Goal: Task Accomplishment & Management: Complete application form

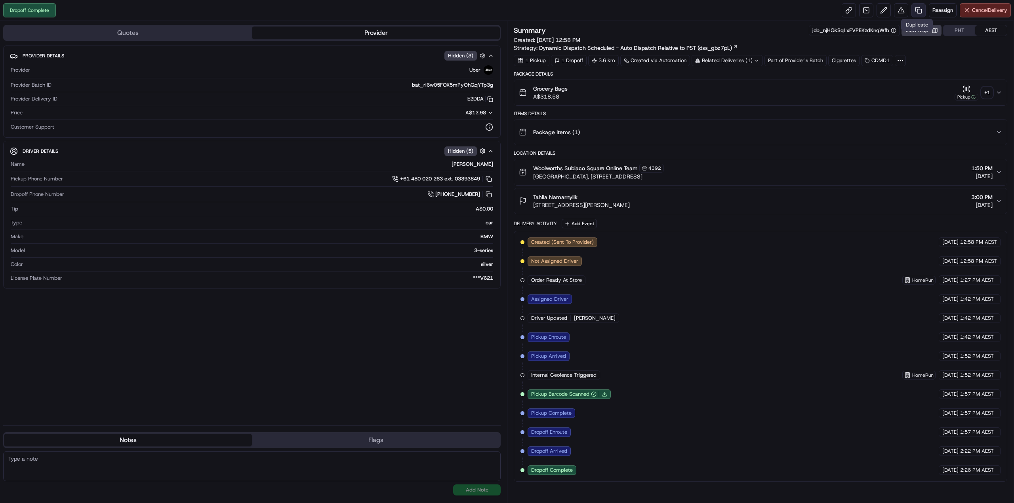
click at [919, 11] on link at bounding box center [919, 10] width 14 height 14
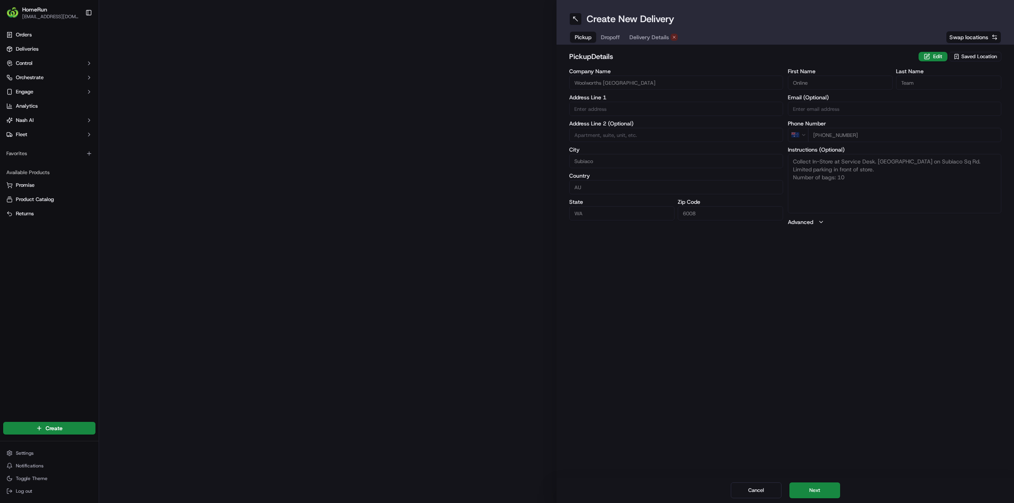
type input "[GEOGRAPHIC_DATA], [STREET_ADDRESS]"
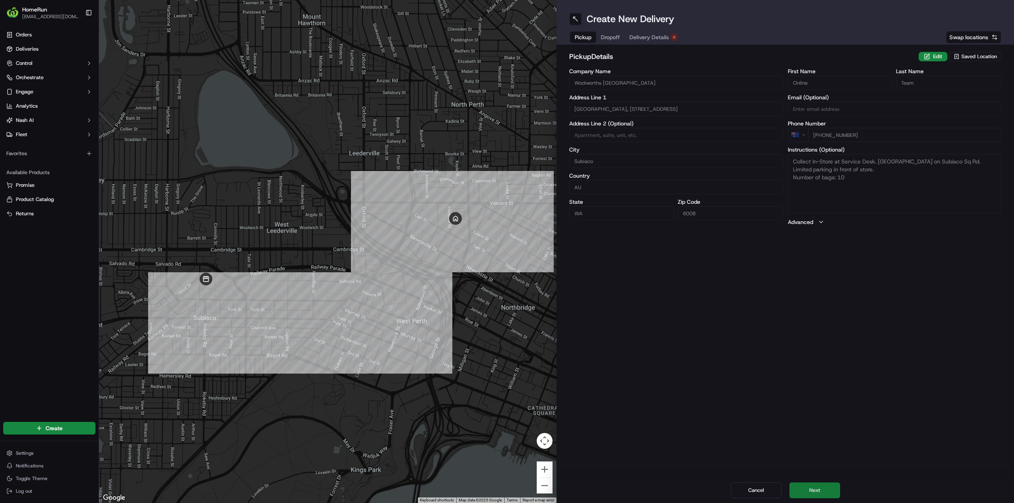
click at [830, 488] on button "Next" at bounding box center [814, 491] width 51 height 16
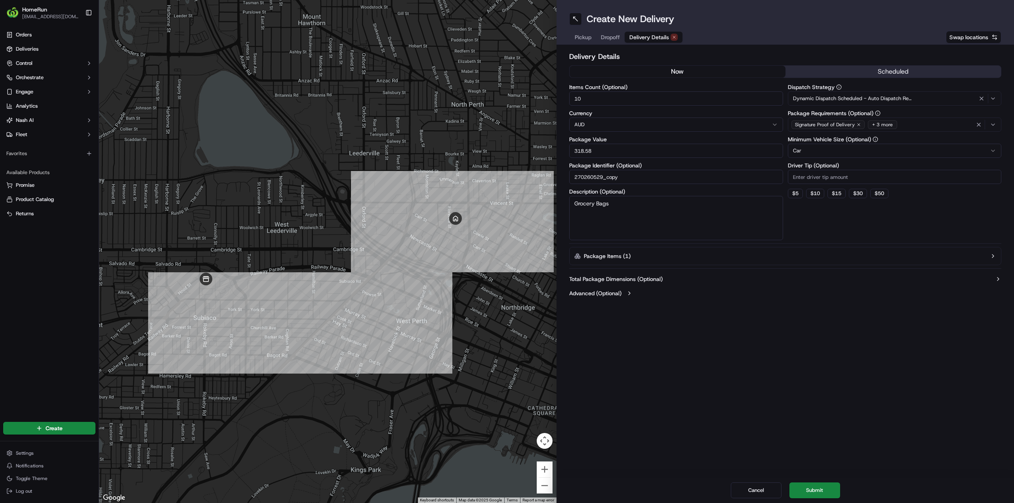
click at [681, 76] on button "now" at bounding box center [678, 72] width 216 height 12
click at [817, 494] on button "Submit" at bounding box center [814, 491] width 51 height 16
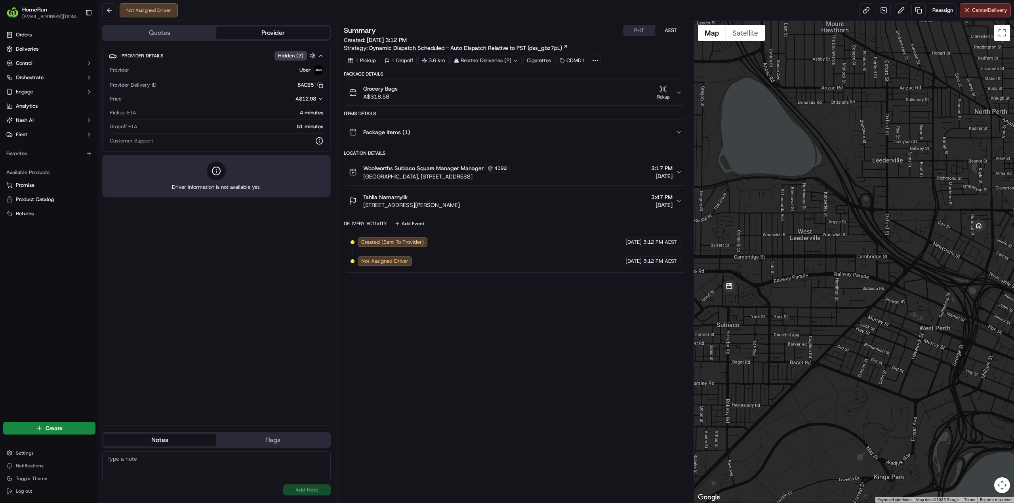
drag, startPoint x: 301, startPoint y: 125, endPoint x: 307, endPoint y: 125, distance: 6.7
click at [305, 125] on div "51 minutes" at bounding box center [232, 126] width 183 height 7
click at [307, 125] on div "51 minutes" at bounding box center [232, 126] width 183 height 7
click at [865, 12] on link at bounding box center [866, 10] width 14 height 14
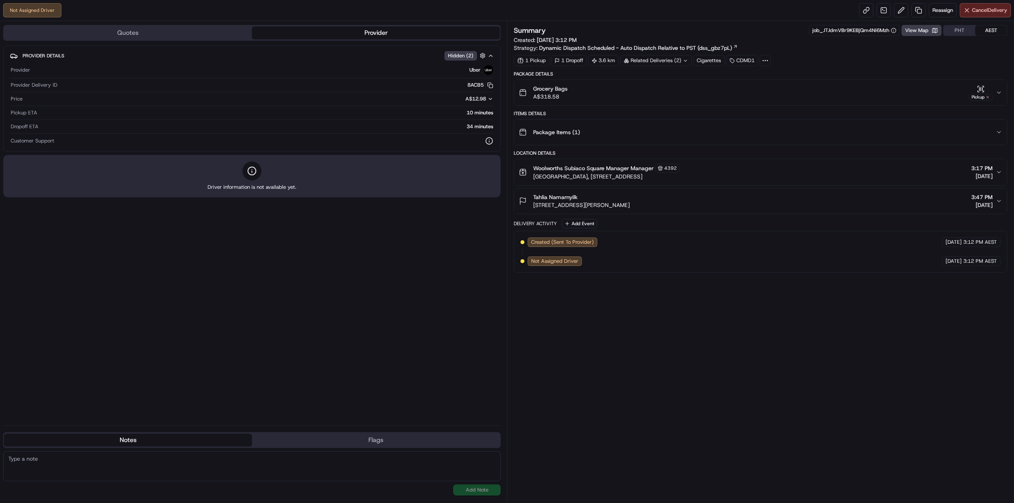
click at [680, 62] on div "Related Deliveries (2)" at bounding box center [655, 60] width 71 height 11
click at [645, 91] on span "job_njHQkSqLxFVPEKzdKnqWfb" at bounding box center [677, 92] width 77 height 7
